Goal: Task Accomplishment & Management: Complete application form

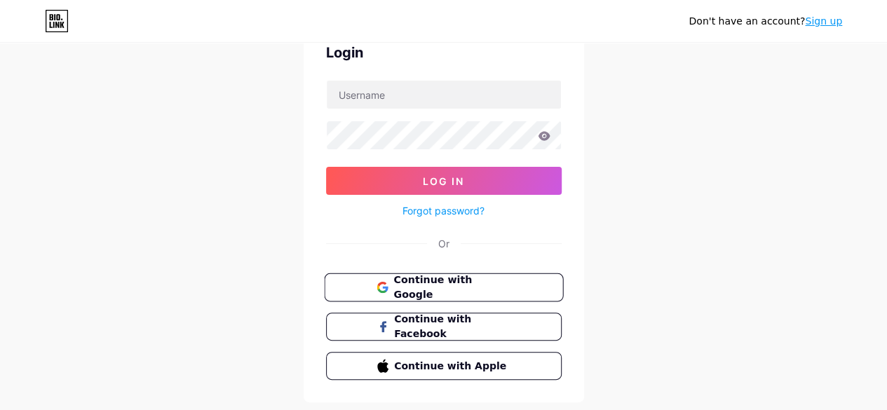
scroll to position [70, 0]
click at [429, 301] on div "Continue with Google Continue with Facebook Continue with Apple" at bounding box center [444, 326] width 236 height 107
click at [436, 292] on span "Continue with Google" at bounding box center [451, 288] width 117 height 30
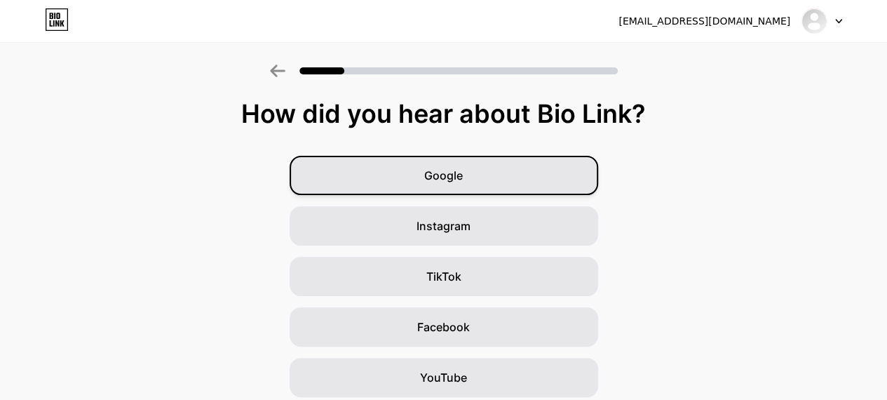
click at [494, 177] on div "Google" at bounding box center [444, 175] width 309 height 39
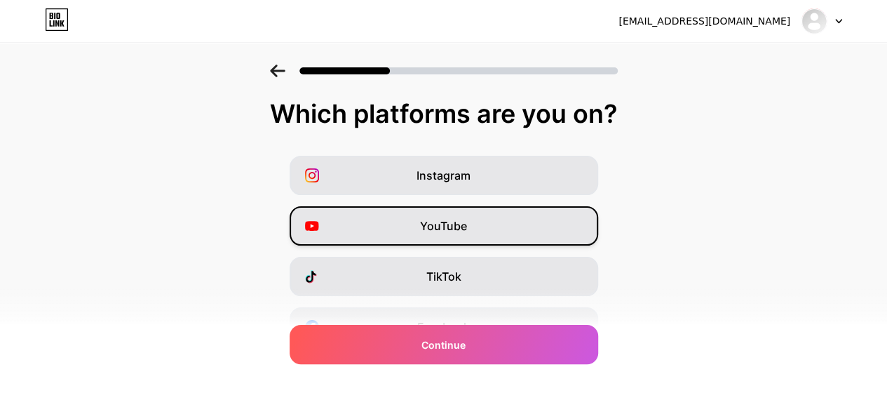
click at [466, 231] on span "YouTube" at bounding box center [443, 225] width 47 height 17
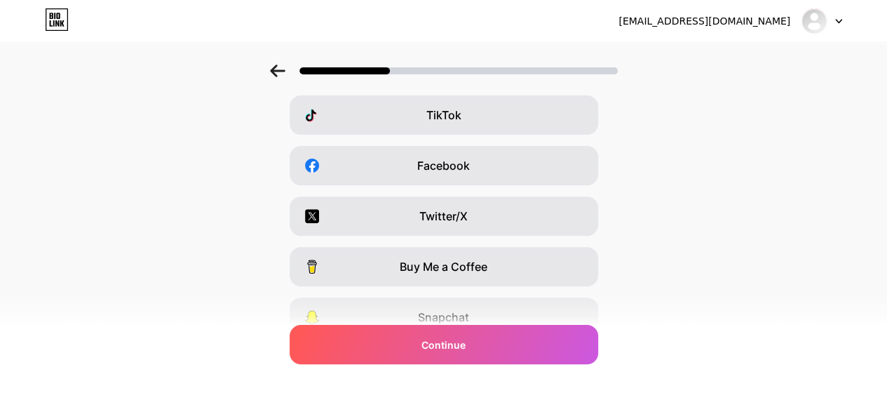
scroll to position [210, 0]
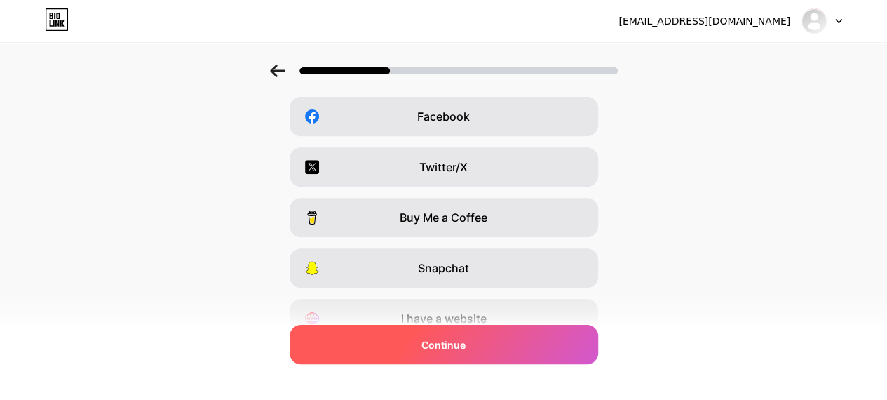
click at [471, 341] on div "Continue" at bounding box center [444, 344] width 309 height 39
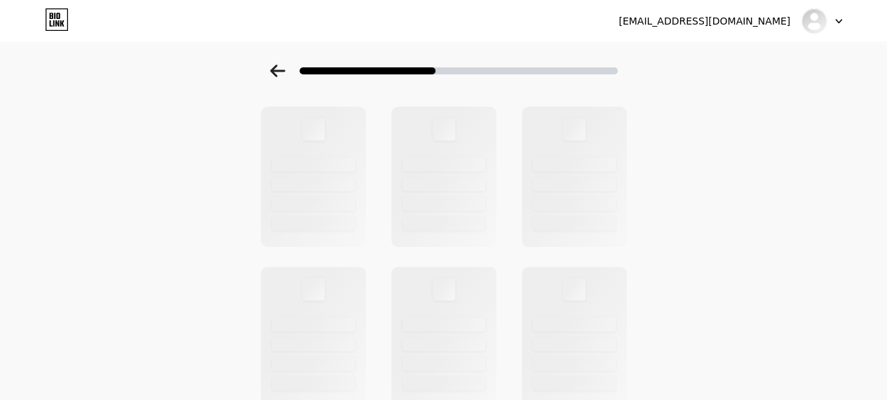
scroll to position [0, 0]
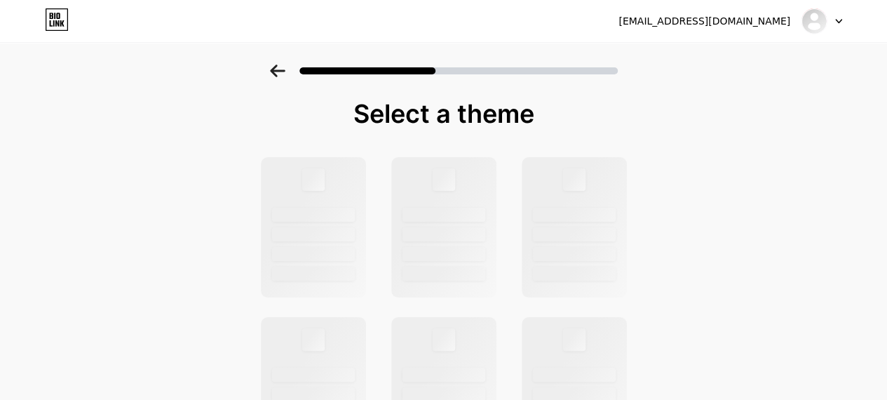
click at [282, 71] on icon at bounding box center [277, 71] width 15 height 13
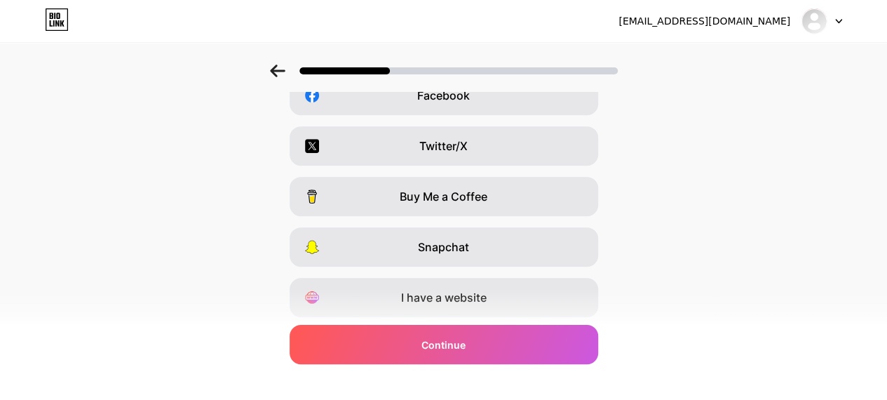
scroll to position [275, 0]
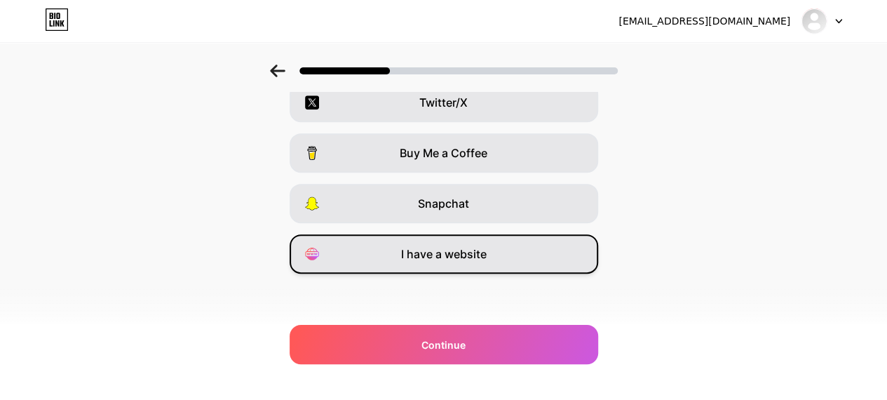
click at [479, 252] on span "I have a website" at bounding box center [444, 253] width 86 height 17
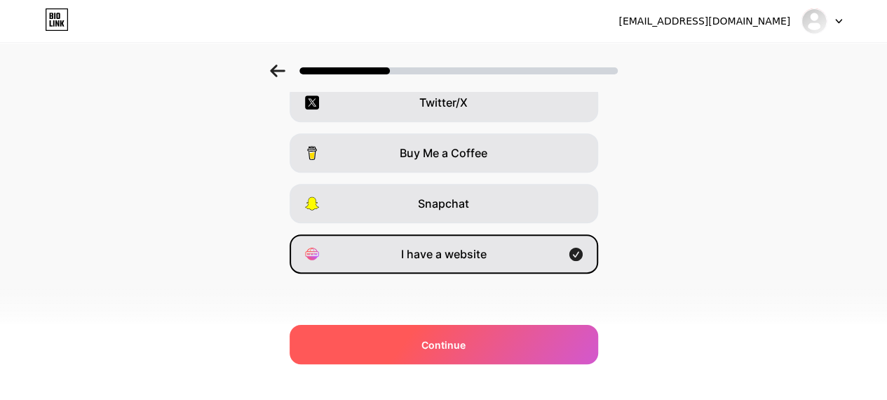
click at [470, 335] on div "Continue" at bounding box center [444, 344] width 309 height 39
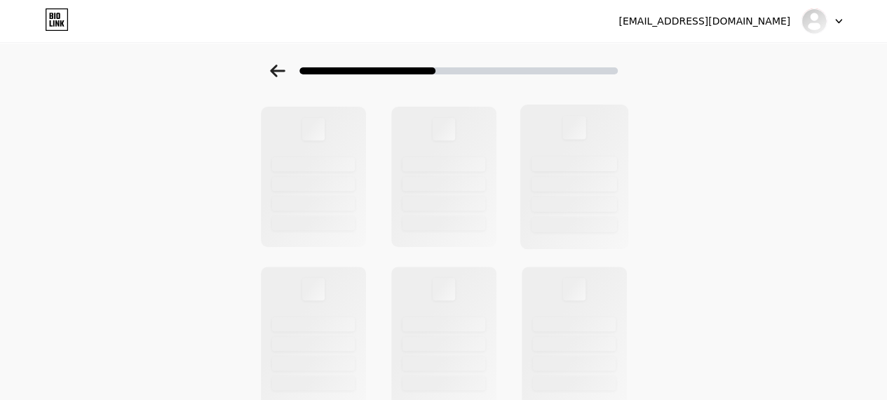
scroll to position [0, 0]
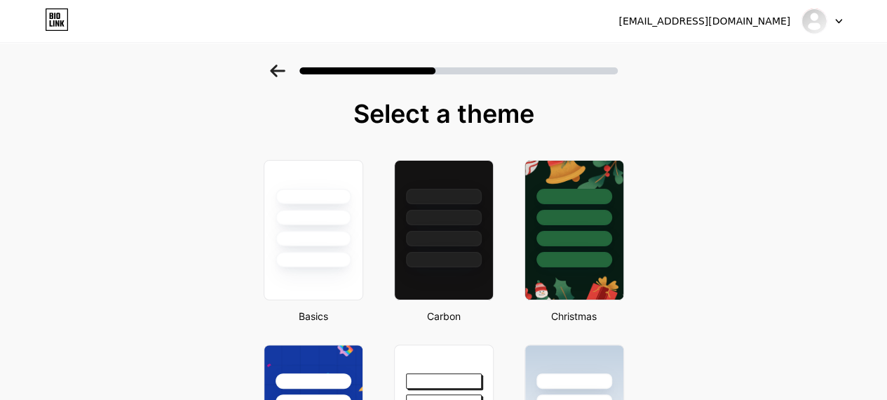
click at [330, 231] on div at bounding box center [314, 238] width 76 height 15
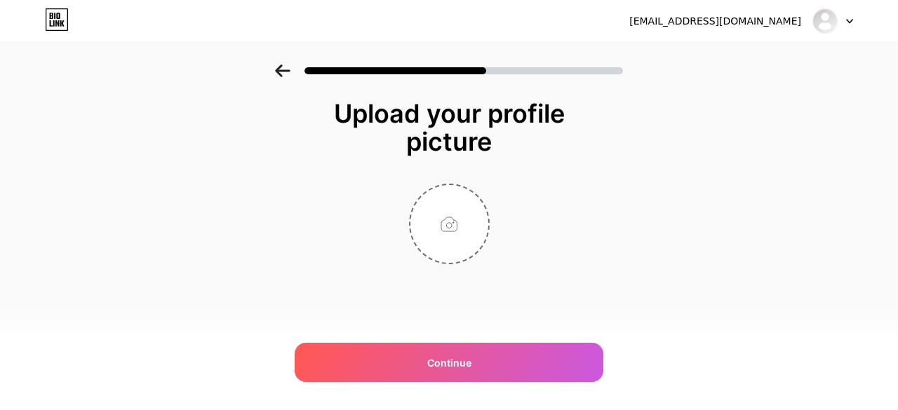
click at [449, 264] on div "Upload your profile picture Continue" at bounding box center [449, 217] width 280 height 235
click at [445, 232] on input "file" at bounding box center [449, 224] width 78 height 78
type input "C:\fakepath\Bravura Security Logo.png"
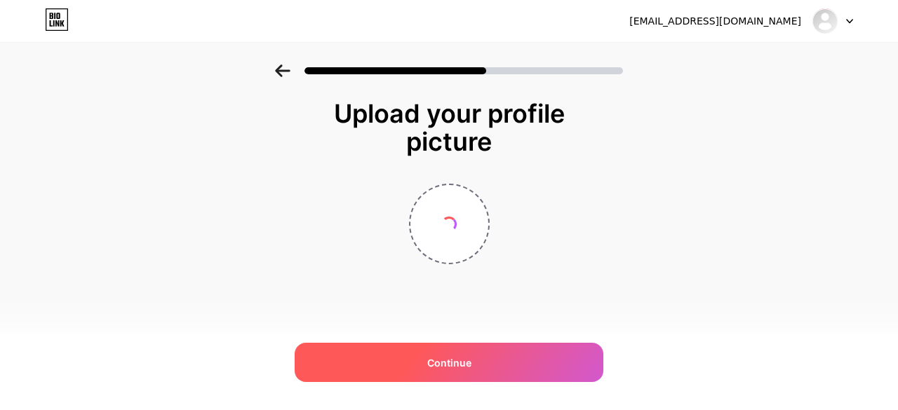
click at [513, 362] on div "Continue" at bounding box center [448, 362] width 309 height 39
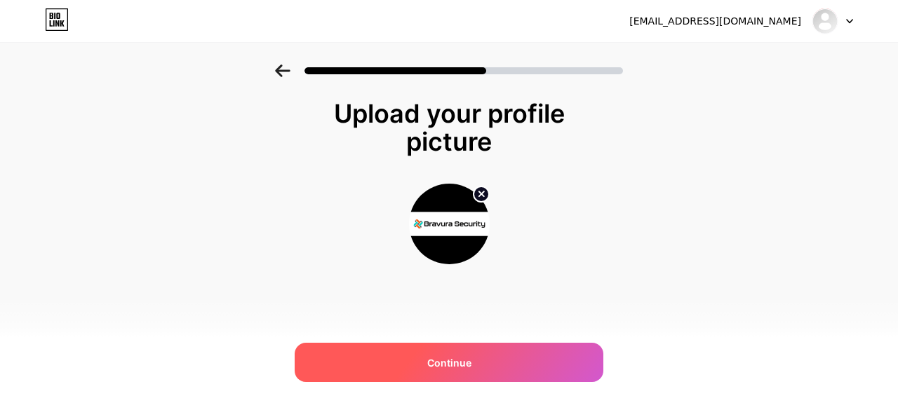
click at [438, 359] on span "Continue" at bounding box center [449, 362] width 44 height 15
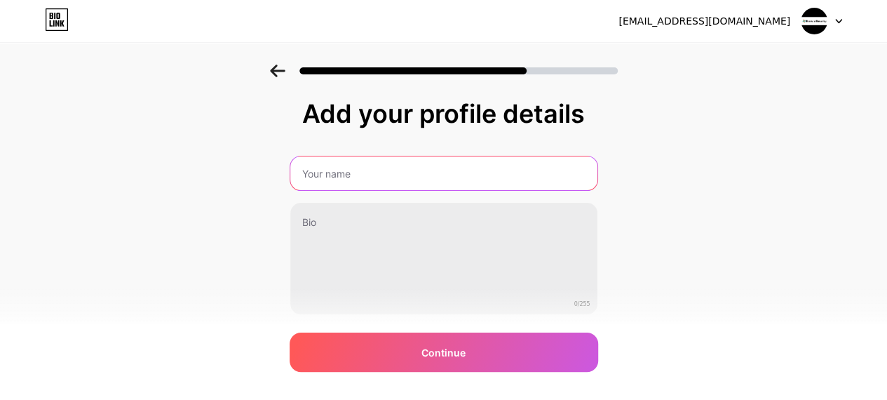
click at [357, 169] on input "text" at bounding box center [443, 173] width 307 height 34
type input "Bravura Security"
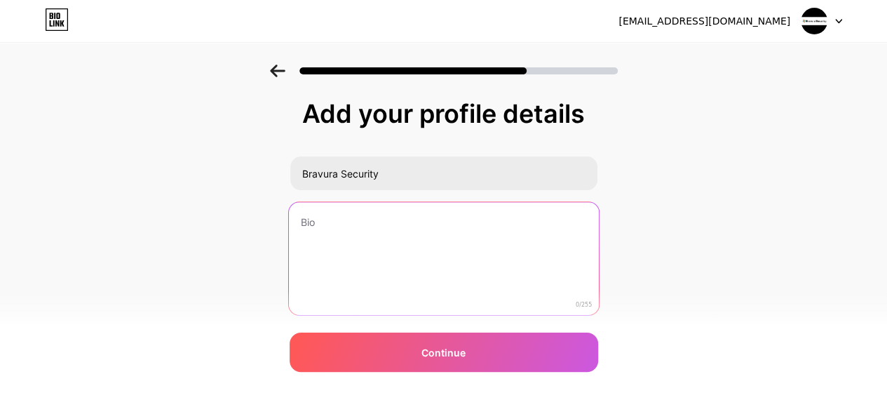
click at [409, 248] on textarea at bounding box center [443, 259] width 310 height 114
paste textarea "Bravura Security is a leading provider of advanced Identity and Access Manageme…"
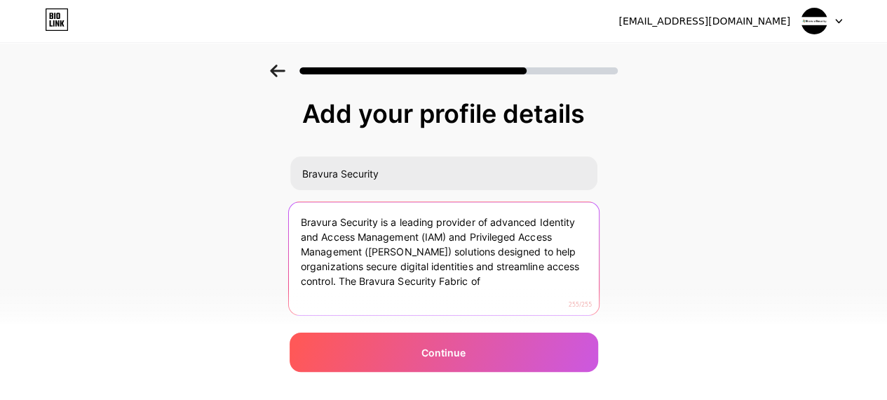
drag, startPoint x: 574, startPoint y: 286, endPoint x: 585, endPoint y: 323, distance: 38.8
click at [585, 323] on div "Add your profile details Bravura Security Bravura Security is a leading provide…" at bounding box center [444, 242] width 309 height 285
type textarea "Bravura Security is a leading provider of advanced Identity and Access Manageme…"
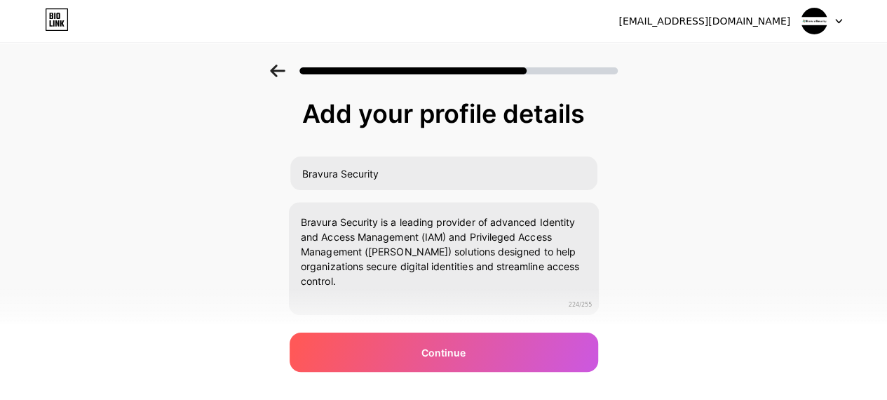
click at [552, 330] on div "Add your profile details Bravura Security Bravura Security is a leading provide…" at bounding box center [444, 242] width 309 height 285
drag, startPoint x: 550, startPoint y: 337, endPoint x: 600, endPoint y: 316, distance: 54.3
click at [550, 338] on div "Continue" at bounding box center [444, 351] width 309 height 39
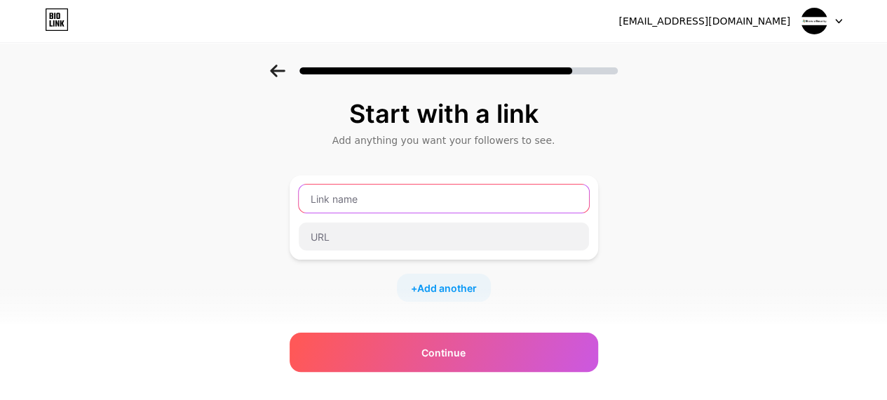
click at [372, 201] on input "text" at bounding box center [444, 198] width 290 height 28
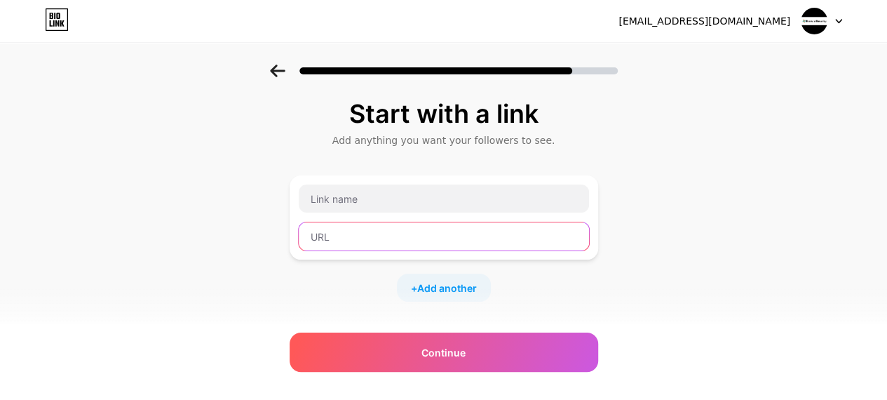
click at [373, 232] on input "text" at bounding box center [444, 236] width 290 height 28
paste input "https://www.bravurasecurity.com/products/bravura-security-fabric"
type input "https://www.bravurasecurity.com/products/bravura-security-fabric"
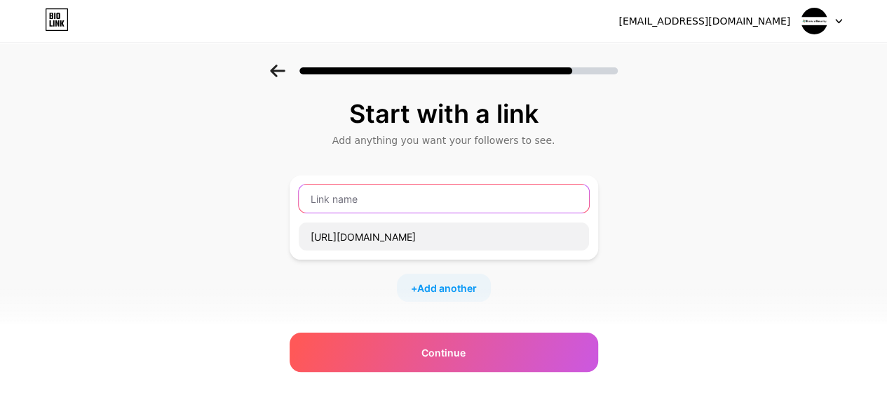
click at [367, 199] on input "text" at bounding box center [444, 198] width 290 height 28
paste input "identity"
click at [318, 198] on input "identity" at bounding box center [444, 198] width 290 height 28
click at [371, 205] on input "Identity" at bounding box center [444, 198] width 290 height 28
type input "Identity Security"
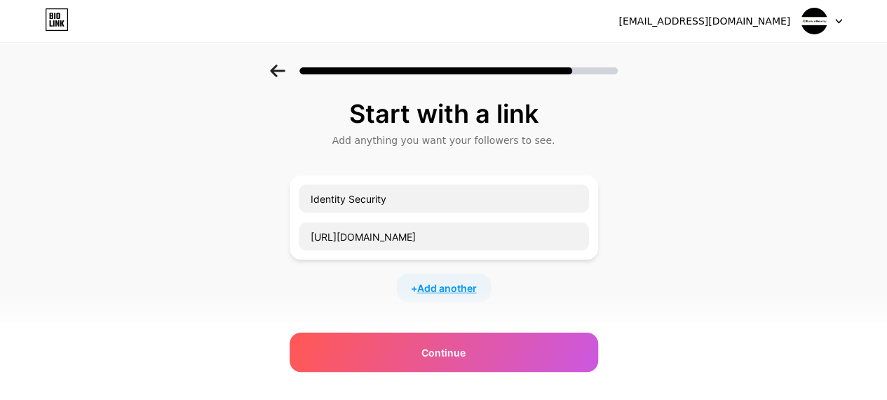
click at [428, 285] on span "Add another" at bounding box center [447, 287] width 60 height 15
click at [408, 288] on input "text" at bounding box center [444, 297] width 290 height 28
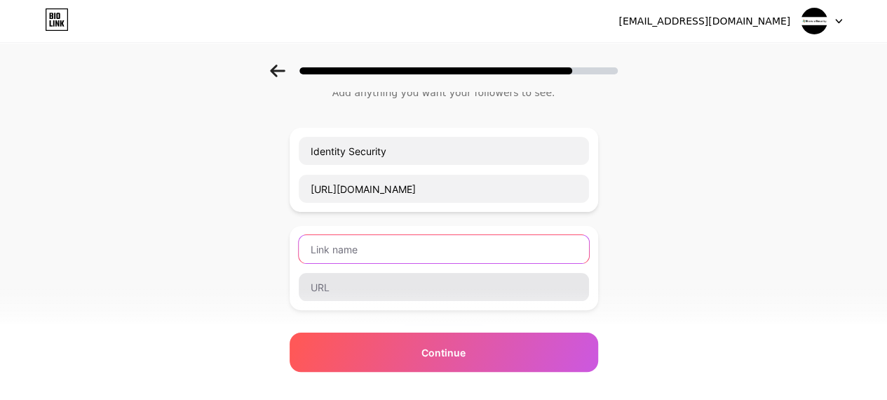
scroll to position [140, 0]
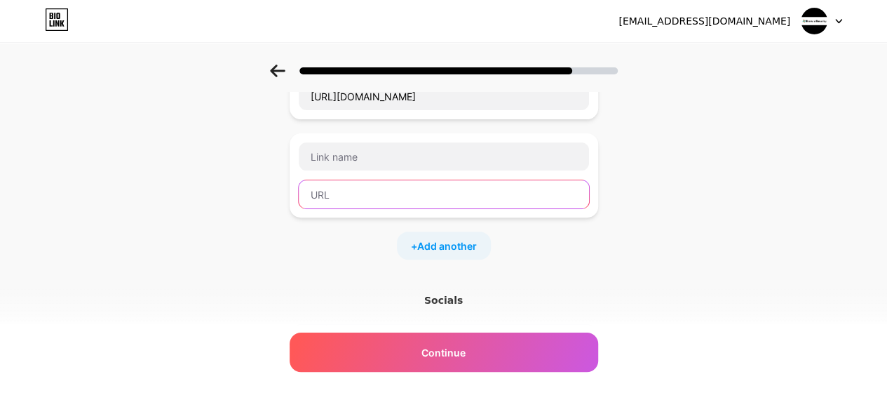
click at [421, 202] on input "text" at bounding box center [444, 194] width 290 height 28
paste input "https://www.bravurasecurity.com/products/bravura-pass"
type input "https://www.bravurasecurity.com/products/bravura-pass"
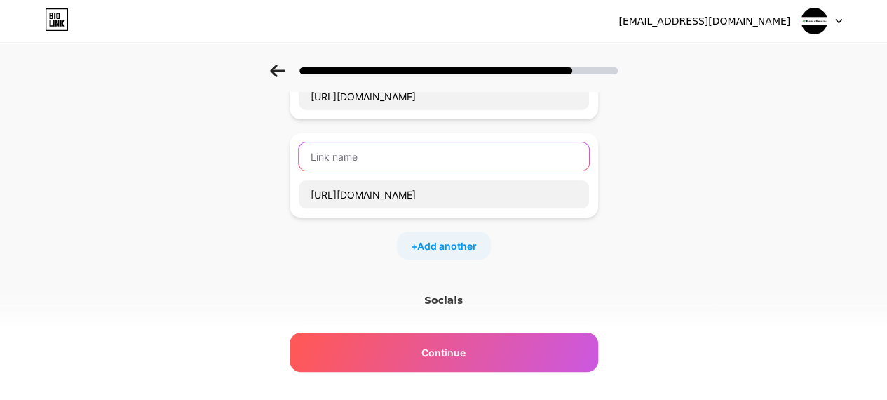
click at [469, 160] on input "text" at bounding box center [444, 156] width 290 height 28
paste input "Self-Service Password Reset (SSPR)"
type input "Self-Service Password Reset (SSPR)"
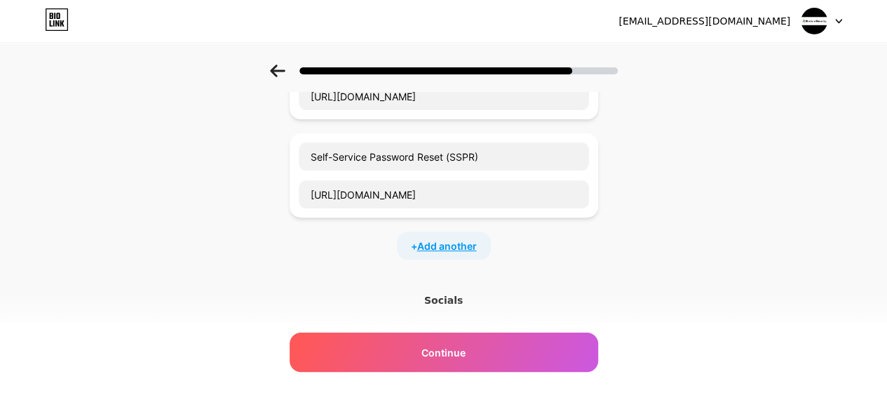
click at [457, 242] on span "Add another" at bounding box center [447, 245] width 60 height 15
click at [359, 287] on input "text" at bounding box center [444, 292] width 290 height 28
paste input "https://www.bravurasecurity.com/products/bravura-safe"
type input "https://www.bravurasecurity.com/products/bravura-safe"
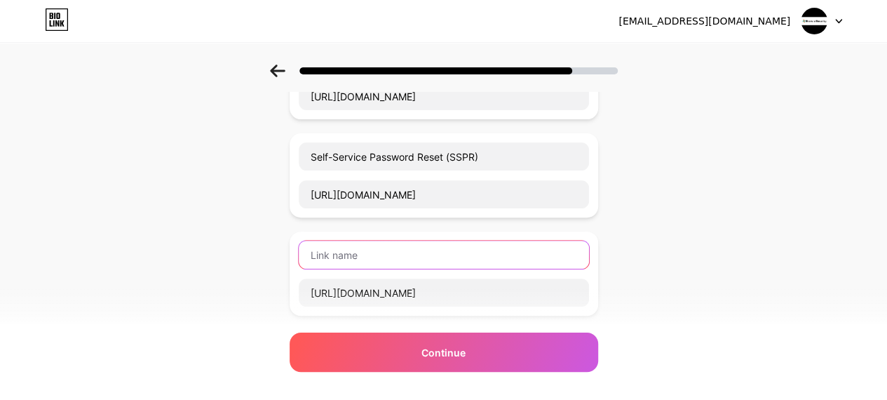
click at [396, 254] on input "text" at bounding box center [444, 255] width 290 height 28
paste input "Enterprise Password Management"
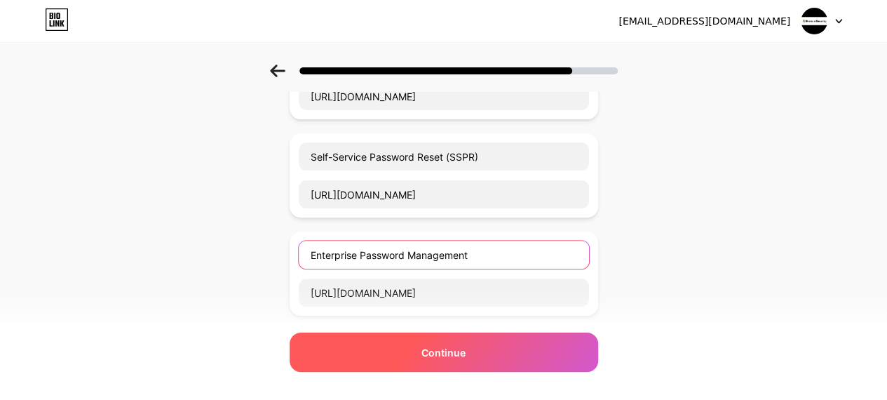
type input "Enterprise Password Management"
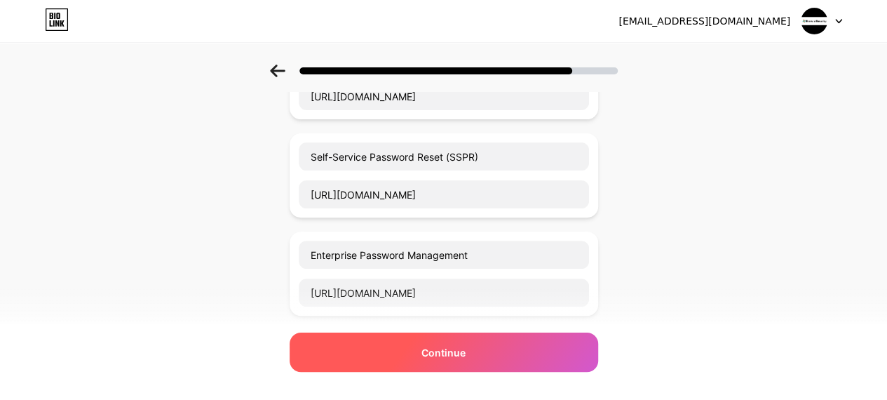
click at [511, 349] on div "Continue" at bounding box center [444, 351] width 309 height 39
click at [457, 352] on span "Continue" at bounding box center [443, 352] width 44 height 15
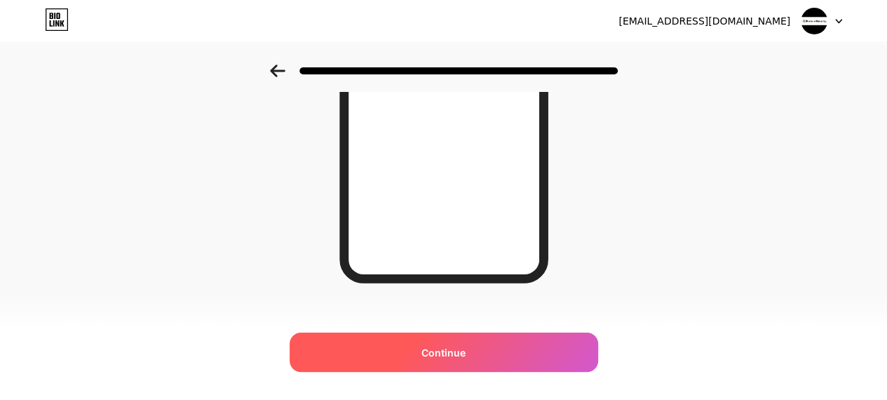
scroll to position [305, 0]
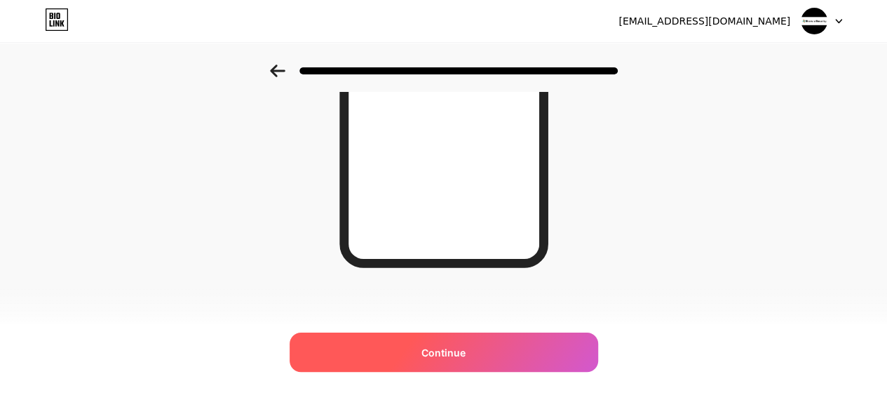
click at [510, 349] on div "Continue" at bounding box center [444, 351] width 309 height 39
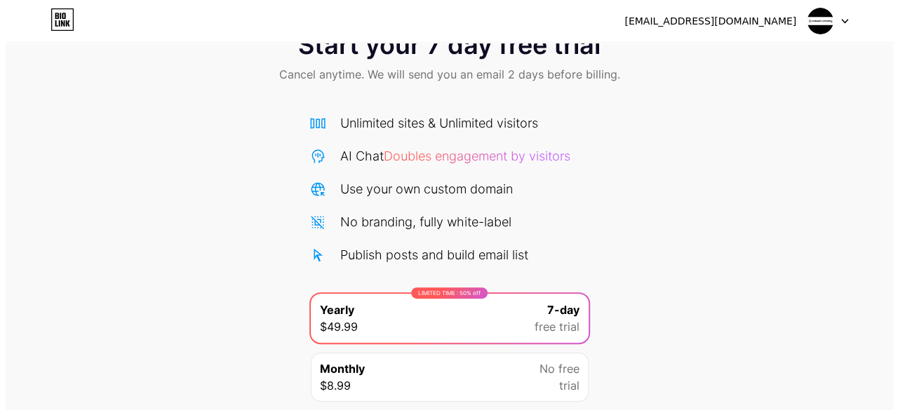
scroll to position [153, 0]
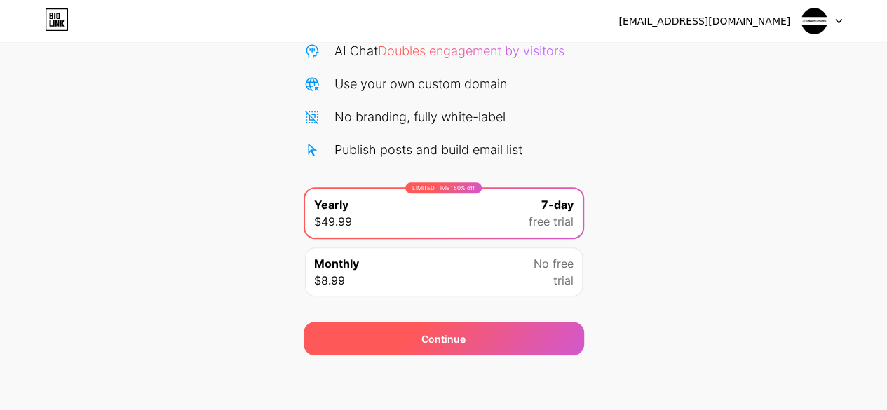
click at [480, 331] on div "Continue" at bounding box center [444, 339] width 280 height 34
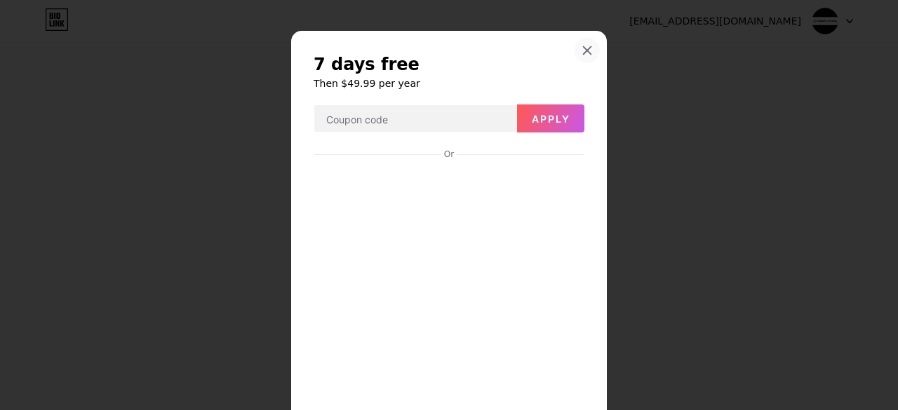
click at [585, 54] on icon at bounding box center [587, 51] width 8 height 8
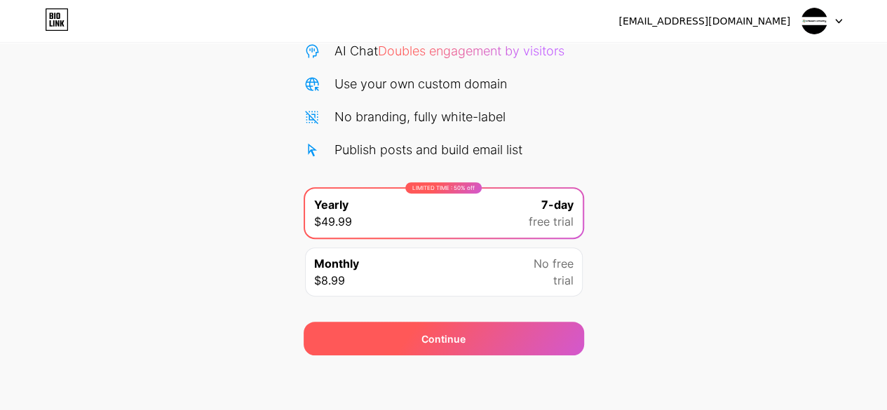
click at [435, 338] on span "Continue" at bounding box center [443, 339] width 44 height 15
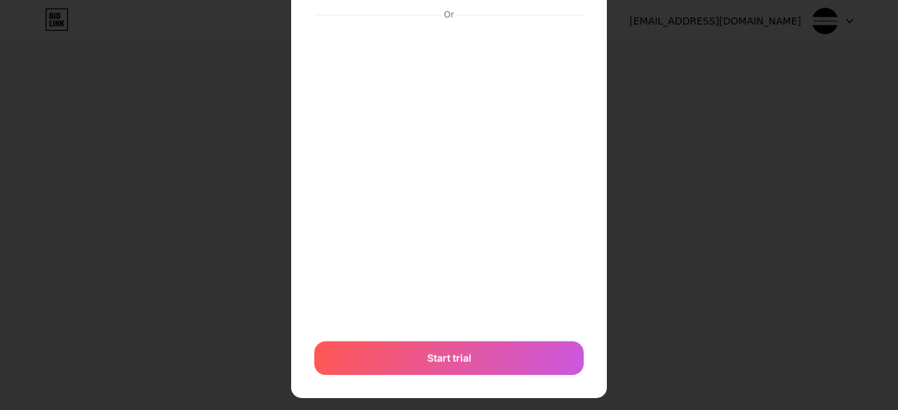
scroll to position [191, 0]
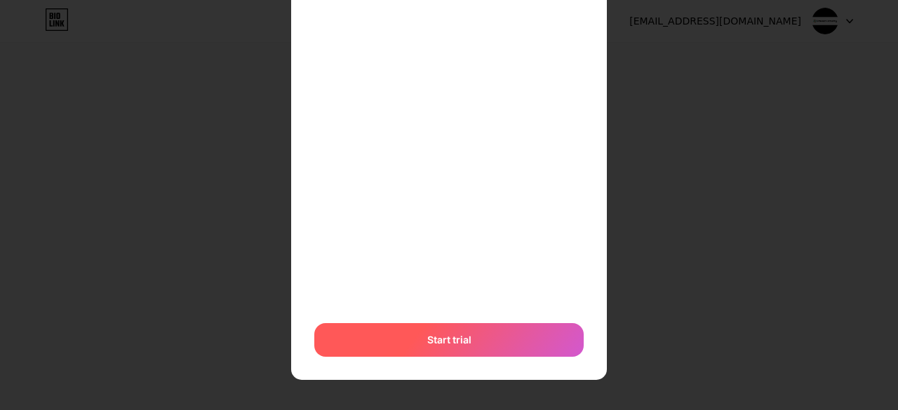
click at [458, 330] on div "Start trial" at bounding box center [448, 340] width 269 height 34
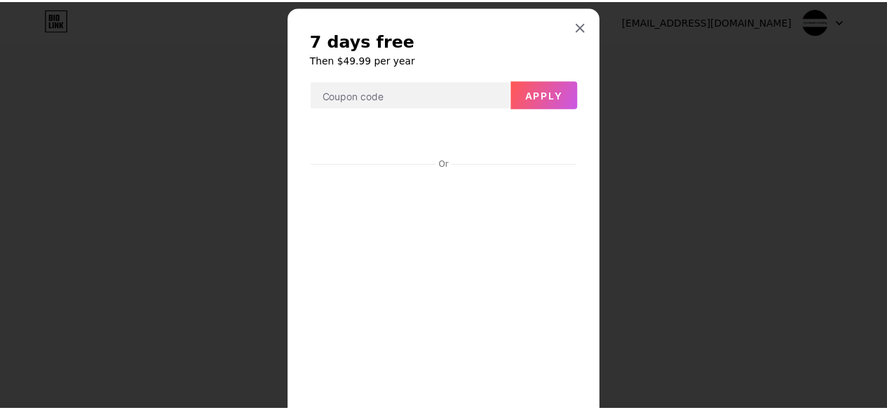
scroll to position [0, 0]
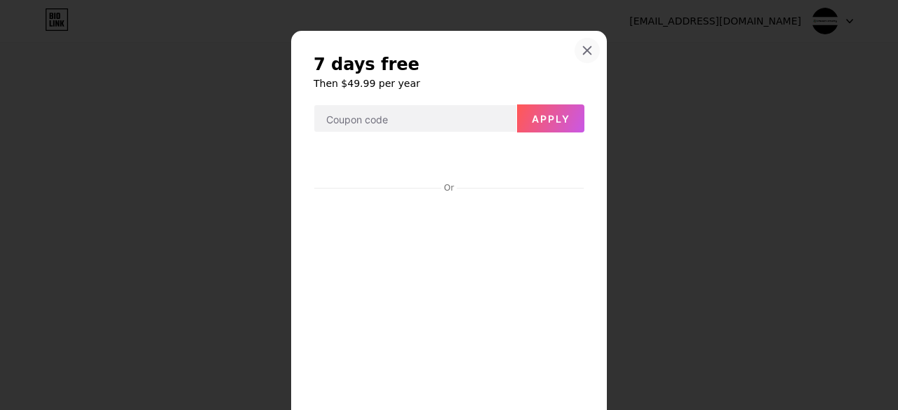
click at [583, 49] on icon at bounding box center [587, 51] width 8 height 8
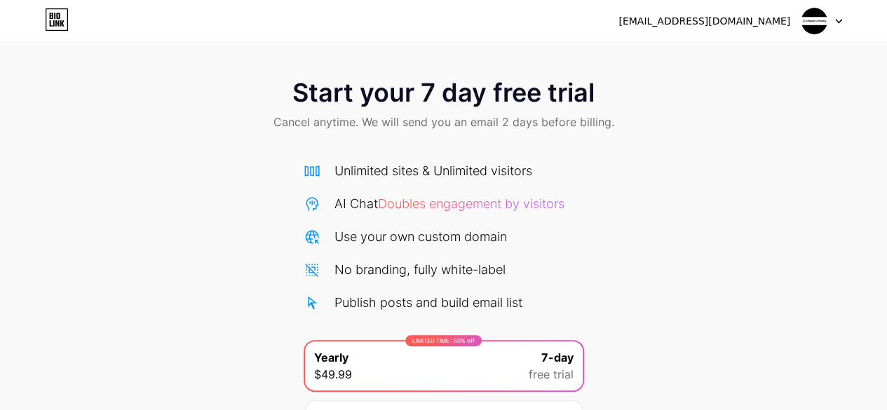
click at [829, 26] on div at bounding box center [821, 20] width 41 height 25
